Goal: Task Accomplishment & Management: Manage account settings

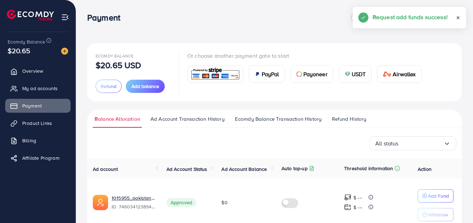
scroll to position [82, 0]
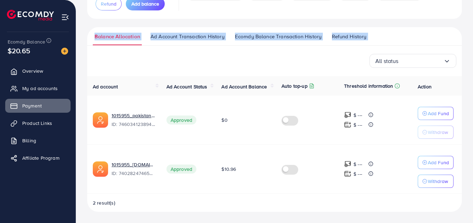
drag, startPoint x: 154, startPoint y: 15, endPoint x: 357, endPoint y: 68, distance: 209.6
click at [357, 67] on div "Ecomdy Balance $20.65 USD Refund Add balance Or choose another payment gate to …" at bounding box center [274, 86] width 375 height 251
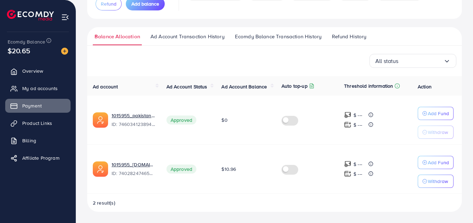
click at [357, 68] on div "All status Loading... Ad account Ad Account Status Ad Account Balance Auto top-…" at bounding box center [274, 133] width 375 height 158
click at [125, 68] on div "All status Loading... Ad account Ad Account Status Ad Account Balance Auto top-…" at bounding box center [274, 133] width 375 height 158
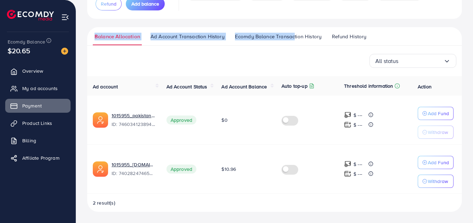
drag, startPoint x: 93, startPoint y: 31, endPoint x: 293, endPoint y: 43, distance: 199.7
click at [293, 43] on ul "Balance Allocation Ad Account Transaction History Ecomdy Balance Transaction Hi…" at bounding box center [274, 36] width 375 height 18
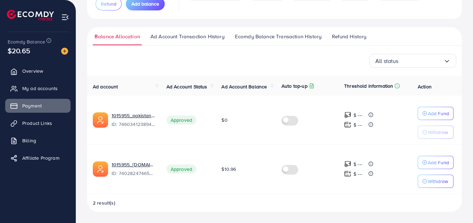
click at [316, 47] on div "Balance Allocation Ad Account Transaction History Ecomdy Balance Transaction Hi…" at bounding box center [274, 119] width 375 height 185
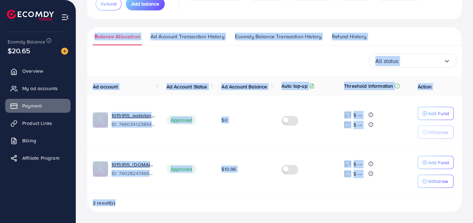
drag, startPoint x: 89, startPoint y: 40, endPoint x: 359, endPoint y: 234, distance: 332.5
click at [359, 141] on html "Payment metap_pakistan_001 Help Center Contact Support Plans and Pricing Term a…" at bounding box center [236, 29] width 473 height 223
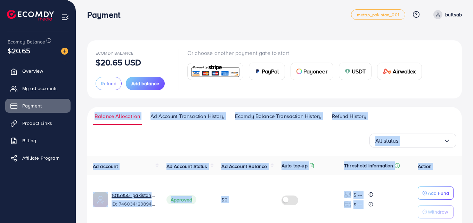
scroll to position [0, 0]
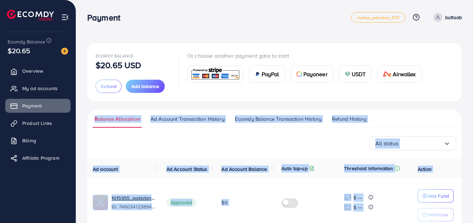
click at [283, 107] on div "Ecomdy Balance $20.65 USD Refund Add balance Or choose another payment gate to …" at bounding box center [274, 168] width 375 height 251
